Goal: Task Accomplishment & Management: Manage account settings

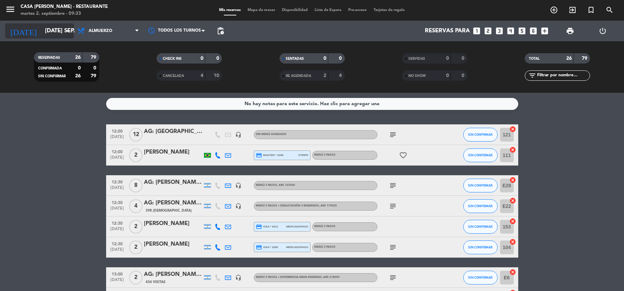
click at [71, 35] on icon "arrow_drop_down" at bounding box center [68, 31] width 8 height 8
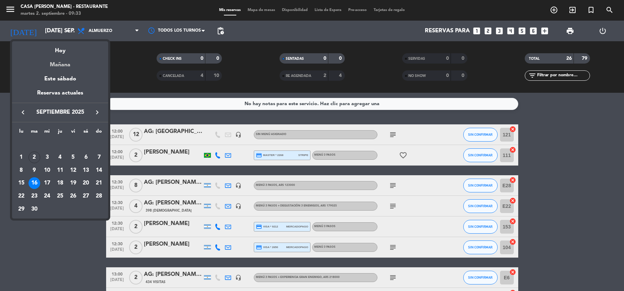
click at [64, 63] on div "Mañana" at bounding box center [60, 62] width 96 height 14
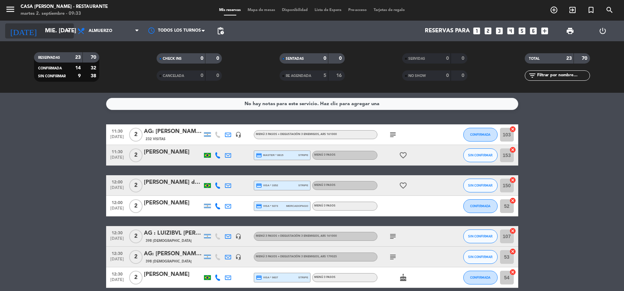
click at [68, 31] on icon "arrow_drop_down" at bounding box center [68, 31] width 8 height 8
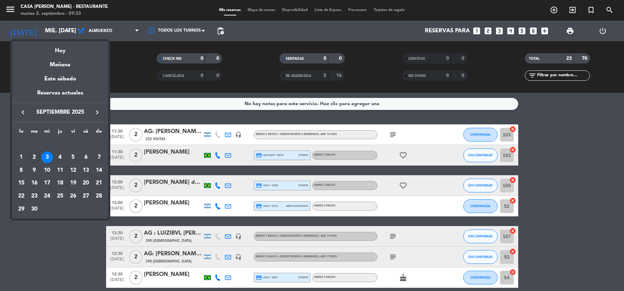
click at [36, 182] on div "16" at bounding box center [35, 183] width 12 height 12
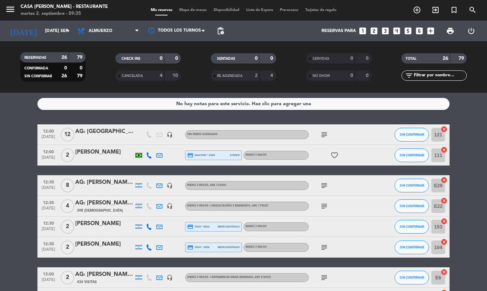
click at [473, 103] on service-notes "No hay notas para este servicio. Haz clic para agregar una" at bounding box center [243, 104] width 487 height 12
click at [64, 31] on icon "arrow_drop_down" at bounding box center [68, 31] width 8 height 8
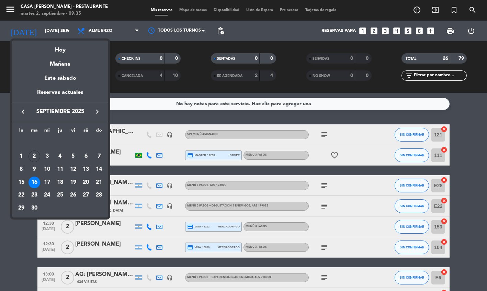
click at [96, 110] on icon "keyboard_arrow_right" at bounding box center [97, 112] width 8 height 8
click at [99, 156] on div "5" at bounding box center [99, 156] width 12 height 12
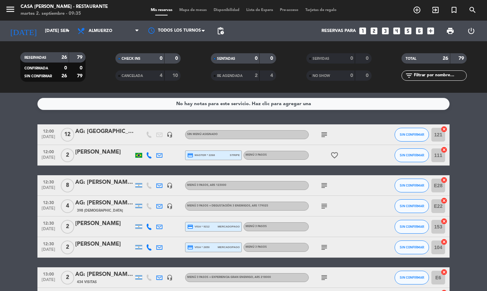
type input "dom. [DATE]"
click at [476, 10] on icon "search" at bounding box center [473, 10] width 8 height 8
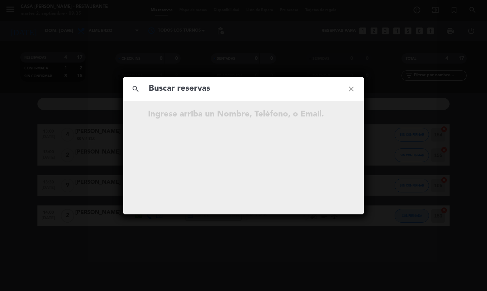
click at [253, 92] on input "text" at bounding box center [243, 89] width 191 height 14
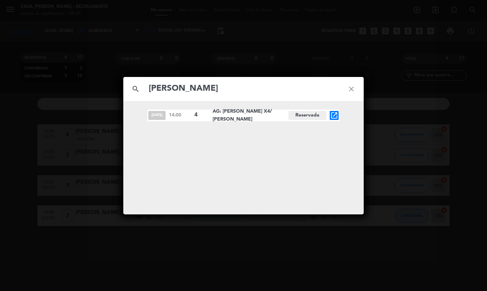
type input "[PERSON_NAME]"
click at [335, 115] on icon "open_in_new" at bounding box center [334, 115] width 8 height 8
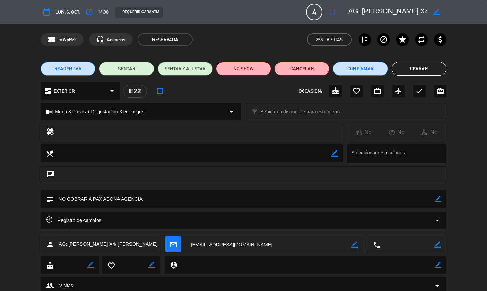
click at [78, 69] on span "REAGENDAR" at bounding box center [67, 68] width 27 height 7
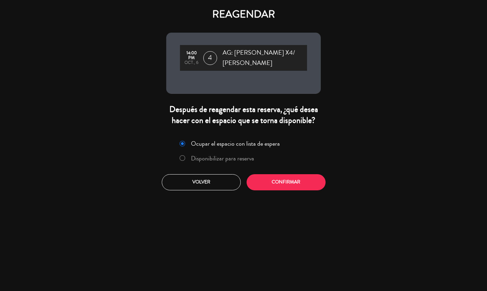
click at [237, 159] on label "Disponibilizar para reserva" at bounding box center [222, 158] width 63 height 6
click at [301, 181] on button "Confirmar" at bounding box center [286, 182] width 79 height 16
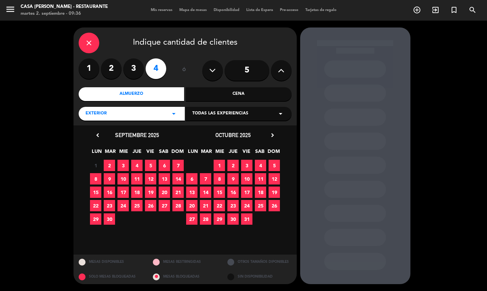
click at [234, 109] on div "Todas las experiencias arrow_drop_down" at bounding box center [239, 114] width 106 height 14
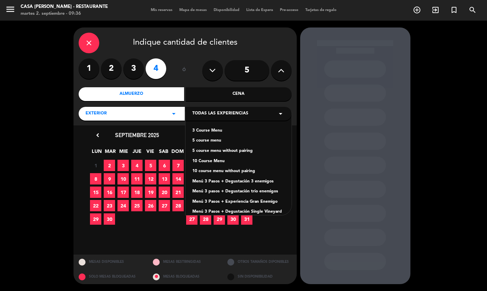
click at [236, 182] on div "Menú 3 Pasos + Degustación 3 enemigos" at bounding box center [238, 181] width 92 height 7
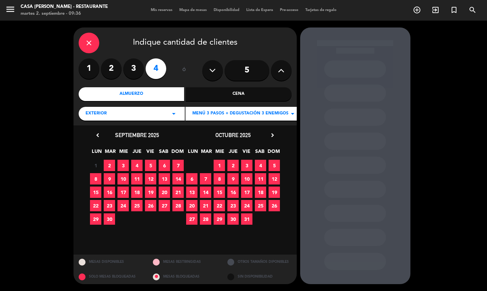
click at [274, 167] on span "5" at bounding box center [274, 165] width 11 height 11
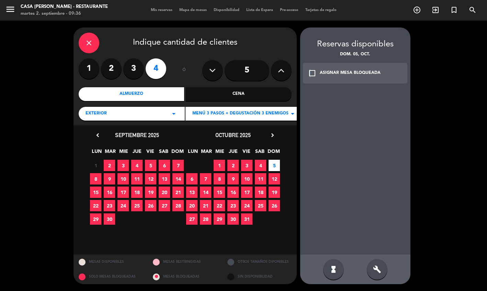
click at [310, 74] on icon "check_box_outline_blank" at bounding box center [312, 73] width 8 height 8
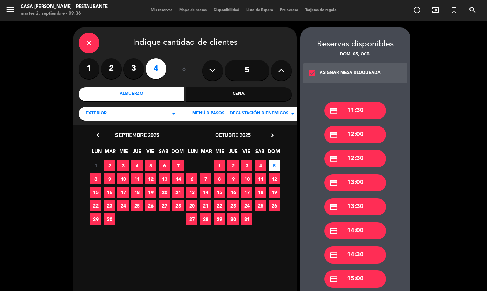
drag, startPoint x: 366, startPoint y: 232, endPoint x: 361, endPoint y: 231, distance: 4.5
click at [366, 231] on div "credit_card 14:00" at bounding box center [355, 230] width 62 height 17
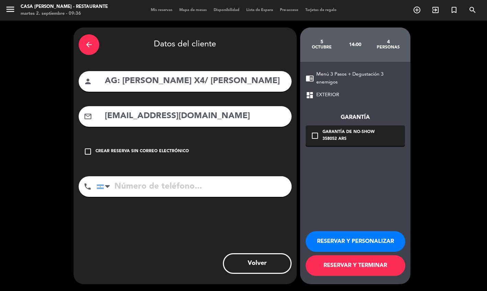
click at [338, 268] on button "RESERVAR Y TERMINAR" at bounding box center [356, 265] width 100 height 21
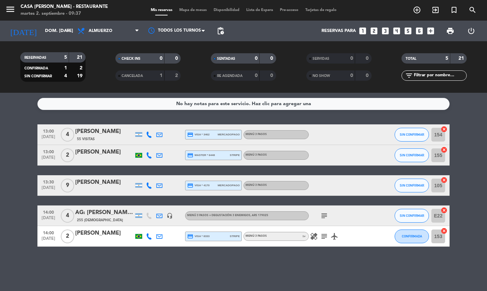
click at [479, 167] on bookings-row "13:00 [DATE] 4 [PERSON_NAME] 55 Visitas credit_card visa * 3462 mercadopago Men…" at bounding box center [243, 185] width 487 height 122
click at [165, 266] on div "No hay notas para este servicio. Haz clic para agregar una 13:00 [DATE] 4 [PERS…" at bounding box center [243, 192] width 487 height 198
click at [70, 32] on icon "arrow_drop_down" at bounding box center [68, 31] width 8 height 8
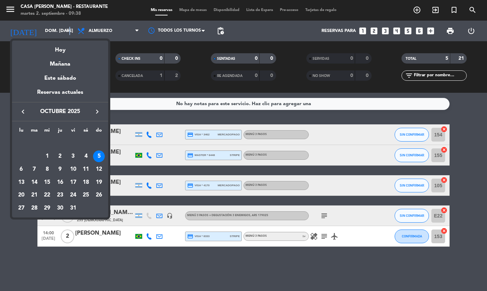
click at [96, 114] on icon "keyboard_arrow_right" at bounding box center [97, 112] width 8 height 8
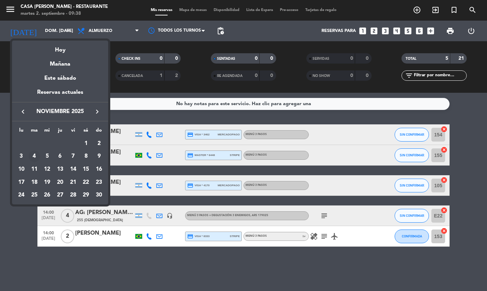
click at [37, 158] on div "4" at bounding box center [35, 156] width 12 height 12
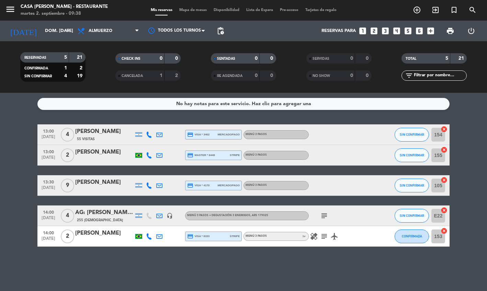
type input "[DATE] nov."
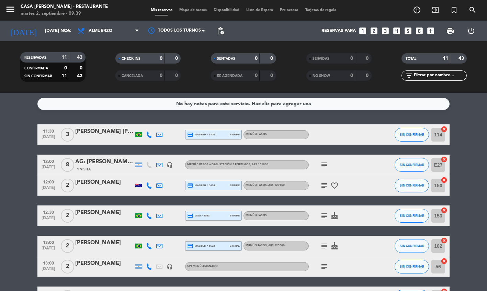
click at [123, 121] on div "No hay notas para este servicio. Haz clic para agregar una 11:30 [DATE] 3 [PERS…" at bounding box center [243, 192] width 487 height 198
click at [395, 31] on icon "looks_4" at bounding box center [396, 30] width 9 height 9
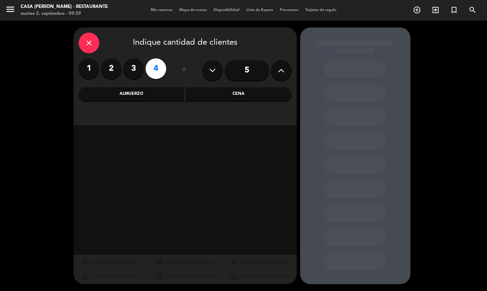
click at [159, 96] on div "Almuerzo" at bounding box center [132, 94] width 106 height 14
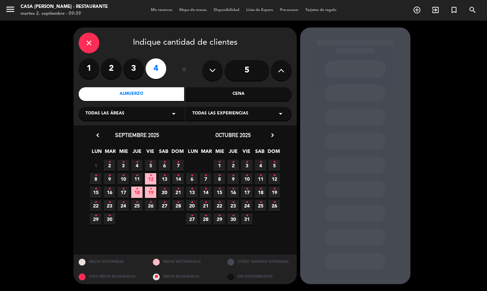
click at [245, 120] on div "close Indique cantidad de clientes 1 2 3 4 ó 5 Almuerzo Cena Todas las áreas ar…" at bounding box center [185, 76] width 223 height 98
click at [245, 117] on div "Todas las experiencias arrow_drop_down" at bounding box center [239, 114] width 106 height 14
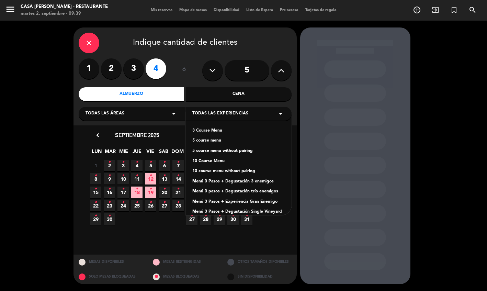
click at [241, 180] on div "Menú 3 Pasos + Degustación 3 enemigos" at bounding box center [238, 181] width 92 height 7
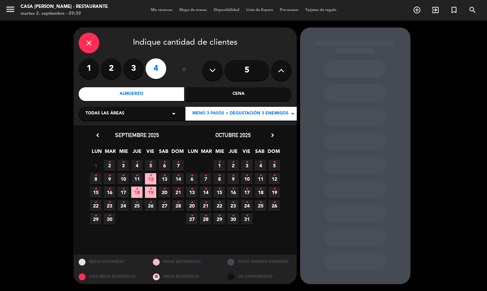
click at [271, 136] on icon "chevron_right" at bounding box center [272, 135] width 7 height 7
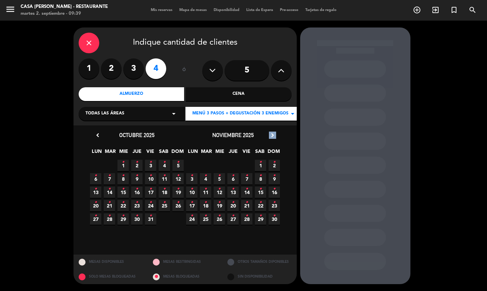
click at [271, 136] on icon "chevron_right" at bounding box center [272, 135] width 7 height 7
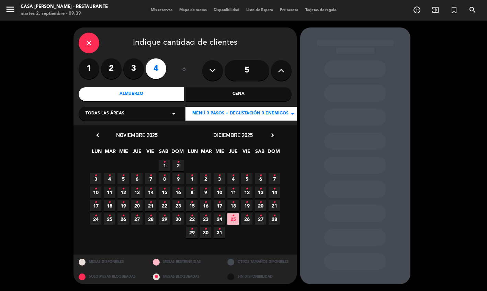
click at [109, 177] on icon "•" at bounding box center [109, 175] width 2 height 11
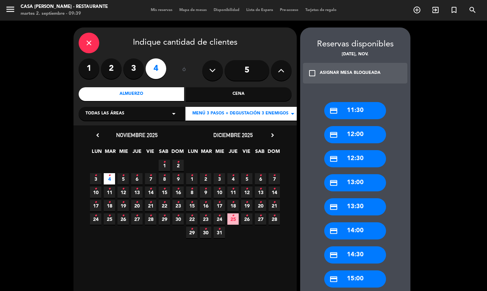
click at [364, 182] on div "credit_card 13:00" at bounding box center [355, 182] width 62 height 17
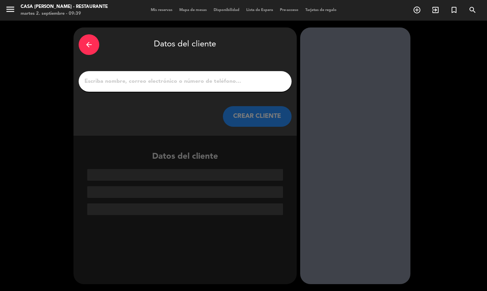
click at [217, 74] on div at bounding box center [185, 81] width 213 height 21
click at [226, 83] on input "1" at bounding box center [185, 82] width 203 height 10
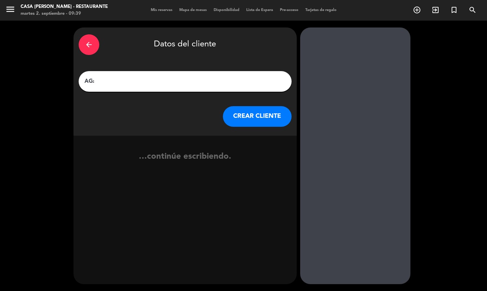
paste input "[PERSON_NAME]"
type input "AG: [PERSON_NAME] X 4 / LAUKE"
click at [240, 116] on button "CREAR CLIENTE" at bounding box center [257, 116] width 69 height 21
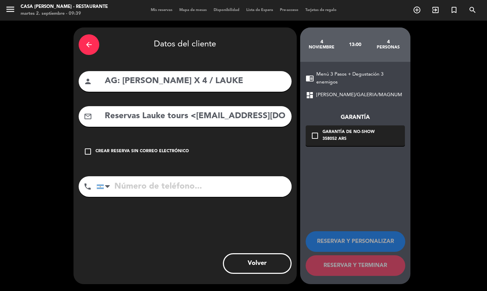
drag, startPoint x: 207, startPoint y: 135, endPoint x: 197, endPoint y: 124, distance: 14.8
click at [207, 134] on div "arrow_back Datos del cliente person AG: [PERSON_NAME] X 4 / LAUKE mail_outline …" at bounding box center [185, 155] width 223 height 257
drag, startPoint x: 194, startPoint y: 114, endPoint x: 88, endPoint y: 111, distance: 106.2
click at [88, 111] on div "mail_outline Reservas Lauke tours <[EMAIL_ADDRESS][DOMAIN_NAME]>" at bounding box center [185, 116] width 213 height 21
click at [218, 115] on input "[EMAIL_ADDRESS][DOMAIN_NAME]" at bounding box center [195, 116] width 182 height 14
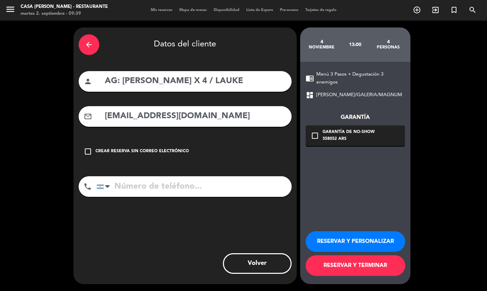
type input "[EMAIL_ADDRESS][DOMAIN_NAME]"
click at [345, 239] on button "RESERVAR Y PERSONALIZAR" at bounding box center [356, 241] width 100 height 21
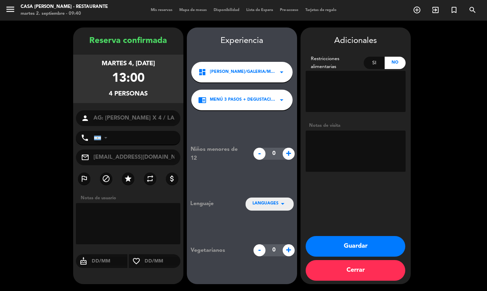
click at [329, 144] on textarea at bounding box center [356, 151] width 100 height 41
type textarea "NO COBRAR A PAX ABONA AGENCIA"
click at [340, 248] on button "Guardar" at bounding box center [356, 246] width 100 height 21
click at [334, 238] on button "Guardar" at bounding box center [356, 246] width 100 height 21
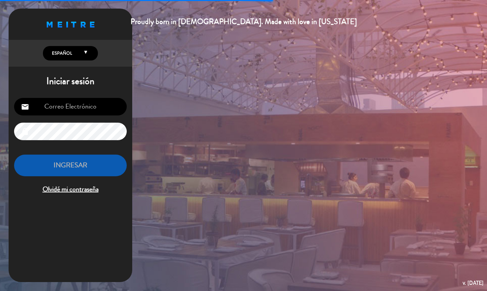
type input "[EMAIL_ADDRESS][DOMAIN_NAME]"
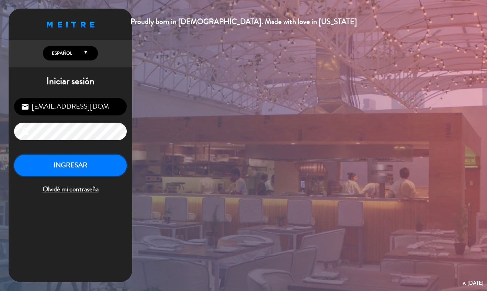
click at [83, 166] on button "INGRESAR" at bounding box center [70, 166] width 113 height 22
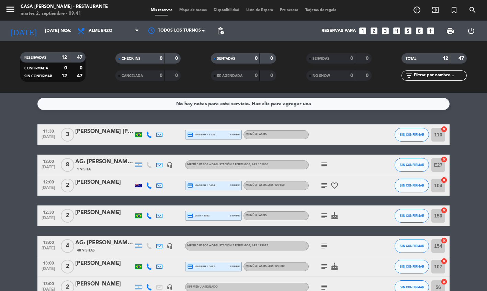
drag, startPoint x: 471, startPoint y: 139, endPoint x: 468, endPoint y: 131, distance: 8.9
click at [471, 139] on bookings-row "11:30 [DATE] 3 [PERSON_NAME] [PERSON_NAME] credit_card master * 2356 stripe Men…" at bounding box center [243, 276] width 487 height 305
click at [469, 11] on icon "search" at bounding box center [473, 10] width 8 height 8
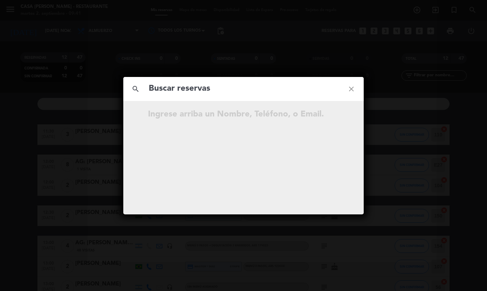
drag, startPoint x: 240, startPoint y: 99, endPoint x: 240, endPoint y: 93, distance: 5.2
click at [239, 97] on div "search close" at bounding box center [243, 89] width 240 height 24
click at [241, 90] on input "text" at bounding box center [243, 89] width 191 height 14
paste input "[PERSON_NAME]"
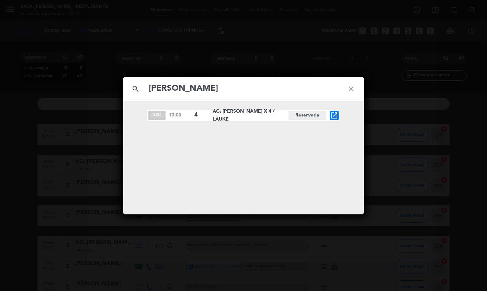
type input "[PERSON_NAME]"
click at [355, 90] on icon "close" at bounding box center [351, 89] width 25 height 25
click at [354, 89] on icon "close" at bounding box center [351, 89] width 25 height 25
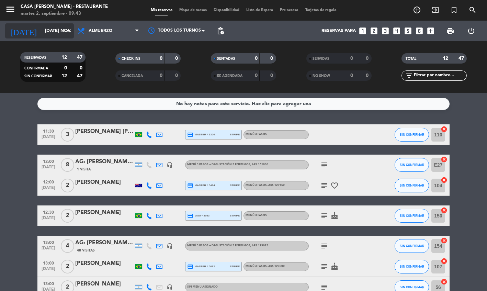
click at [58, 35] on input "[DATE] nov." at bounding box center [72, 31] width 60 height 12
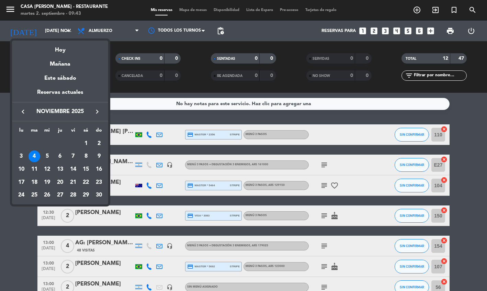
click at [19, 108] on icon "keyboard_arrow_left" at bounding box center [23, 112] width 8 height 8
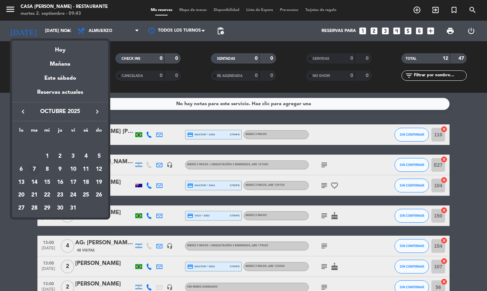
click at [36, 169] on div "7" at bounding box center [35, 170] width 12 height 12
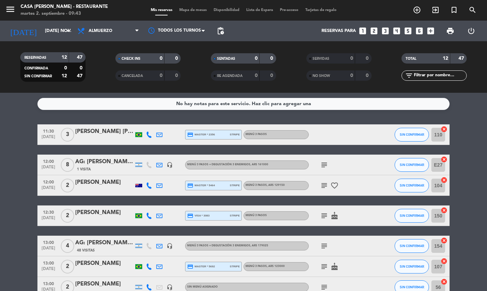
type input "[DATE] oct."
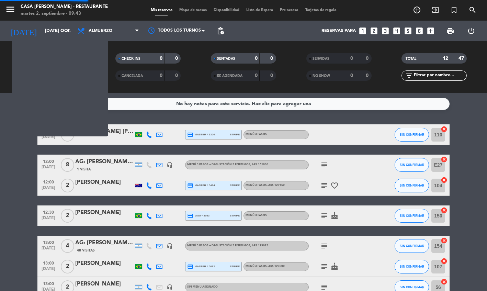
click at [36, 169] on bookings-row "11:30 [DATE] 3 [PERSON_NAME] [PERSON_NAME] credit_card master * 2356 stripe Men…" at bounding box center [243, 276] width 487 height 305
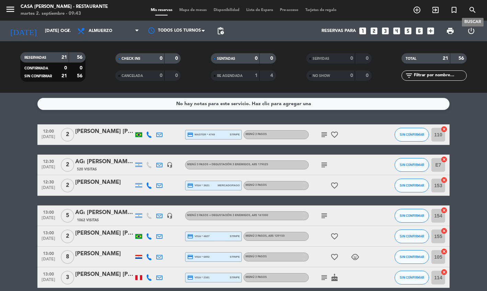
click at [474, 11] on icon "search" at bounding box center [473, 10] width 8 height 8
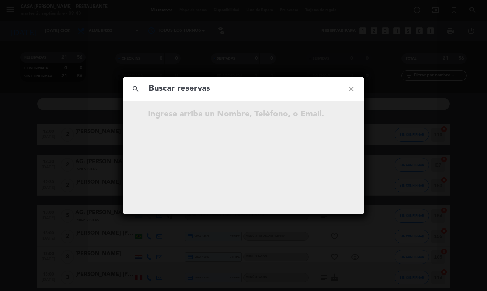
click at [245, 93] on input "text" at bounding box center [243, 89] width 191 height 14
type input "Agencia Esfera"
click at [337, 119] on icon "open_in_new" at bounding box center [334, 115] width 8 height 8
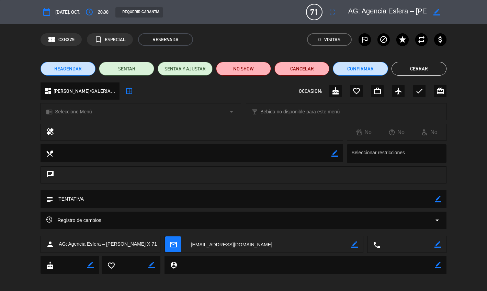
click at [82, 66] on button "REAGENDAR" at bounding box center [68, 69] width 55 height 14
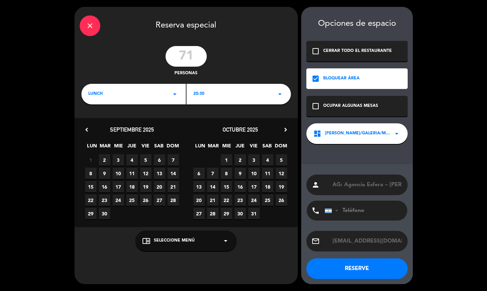
click at [163, 94] on div "LUNCH arrow_drop_down" at bounding box center [133, 94] width 104 height 21
drag, startPoint x: 113, startPoint y: 112, endPoint x: 175, endPoint y: 101, distance: 62.2
click at [114, 112] on div "Almuerzo" at bounding box center [133, 113] width 101 height 7
drag, startPoint x: 235, startPoint y: 88, endPoint x: 240, endPoint y: 97, distance: 10.0
click at [238, 92] on div "20:30 arrow_drop_down" at bounding box center [239, 94] width 104 height 21
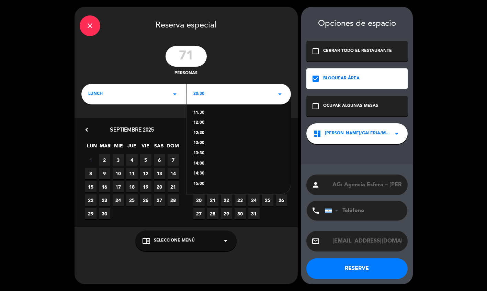
click at [201, 123] on div "12:00" at bounding box center [238, 123] width 91 height 7
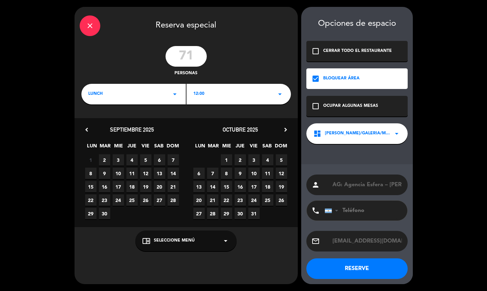
click at [213, 174] on span "7" at bounding box center [212, 173] width 11 height 11
click at [205, 244] on div "chrome_reader_mode Seleccione Menú arrow_drop_down" at bounding box center [185, 241] width 101 height 21
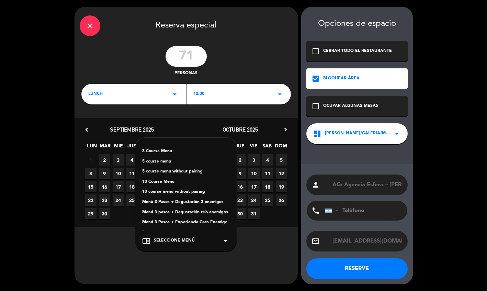
click at [172, 153] on div "3 Course Menu" at bounding box center [186, 151] width 88 height 7
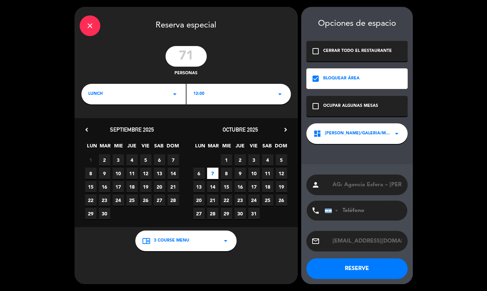
click at [360, 271] on button "RESERVE" at bounding box center [356, 268] width 101 height 21
